Goal: Complete application form

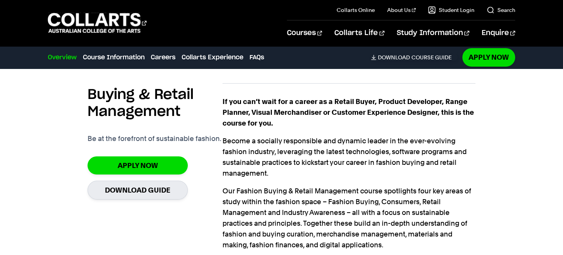
scroll to position [501, 0]
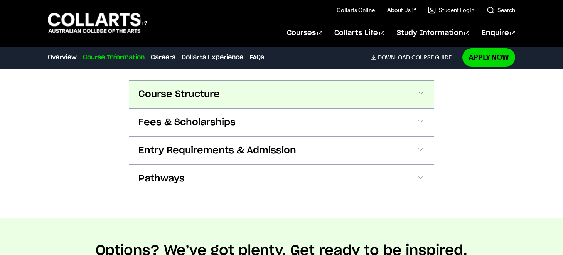
click at [409, 98] on button "Course Structure" at bounding box center [281, 95] width 304 height 28
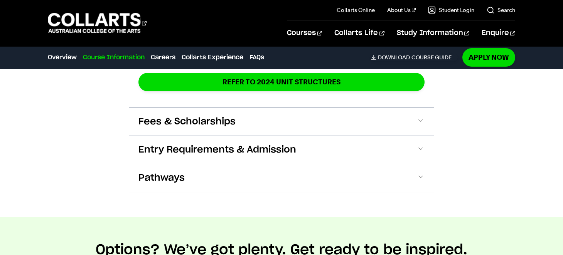
scroll to position [1475, 0]
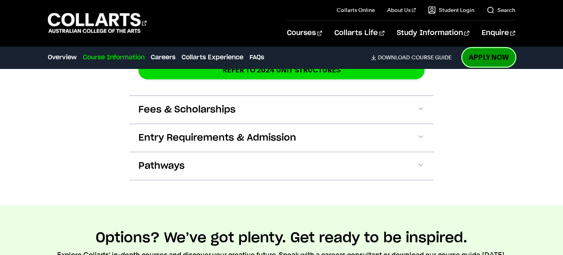
click at [484, 57] on link "Apply Now" at bounding box center [488, 57] width 53 height 18
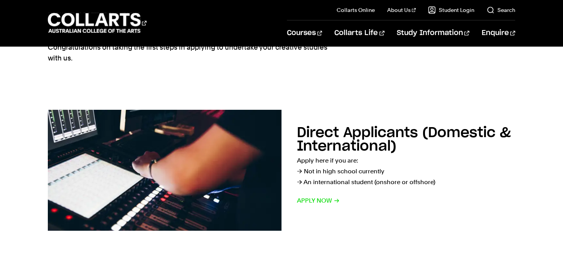
scroll to position [77, 0]
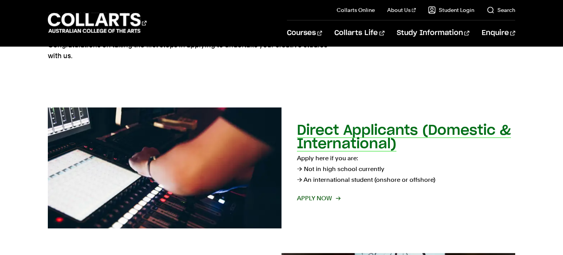
click at [330, 197] on span "Apply now" at bounding box center [318, 198] width 43 height 11
